Goal: Find specific page/section: Find specific page/section

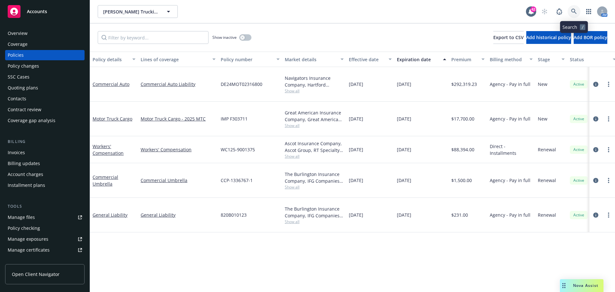
click at [575, 8] on link at bounding box center [574, 11] width 13 height 13
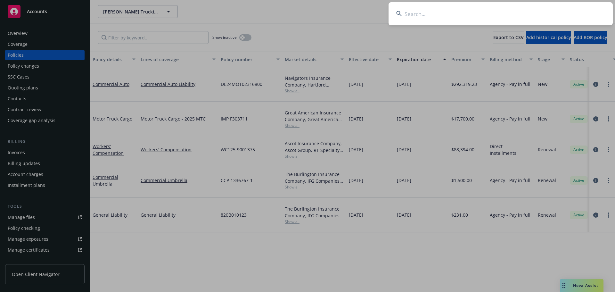
click at [555, 15] on input at bounding box center [500, 13] width 224 height 23
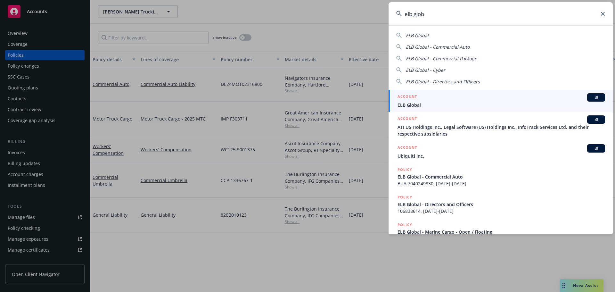
type input "elb glob"
click at [431, 95] on div "ACCOUNT BI" at bounding box center [501, 97] width 208 height 8
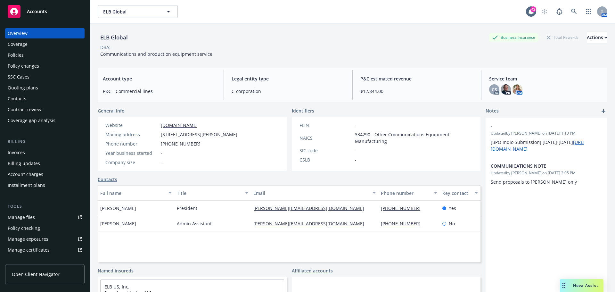
click at [30, 49] on div "Coverage" at bounding box center [45, 44] width 74 height 10
click at [30, 53] on div "Policies" at bounding box center [45, 55] width 74 height 10
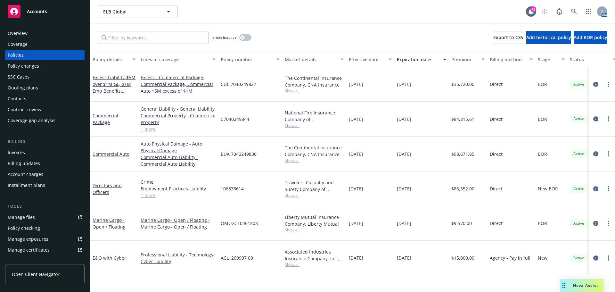
click at [30, 34] on div "Overview" at bounding box center [45, 33] width 74 height 10
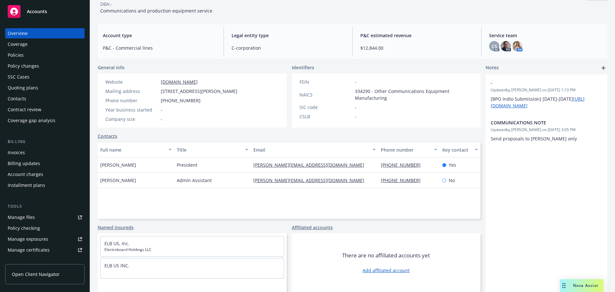
scroll to position [11, 0]
